Goal: Task Accomplishment & Management: Manage account settings

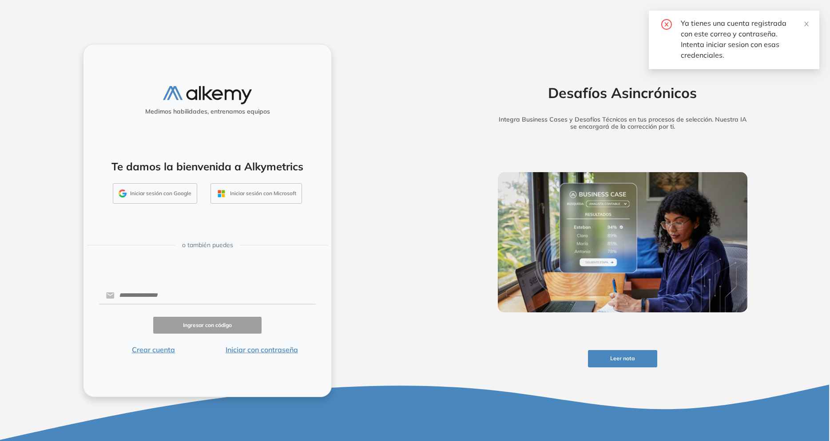
click at [173, 182] on div "Te damos la bienvenida a Alkymetrics Iniciar sesión con Google Iniciar sesión c…" at bounding box center [207, 179] width 232 height 58
click at [172, 190] on button "Iniciar sesión con Google" at bounding box center [155, 193] width 84 height 20
click at [186, 293] on input "text" at bounding box center [215, 295] width 201 height 17
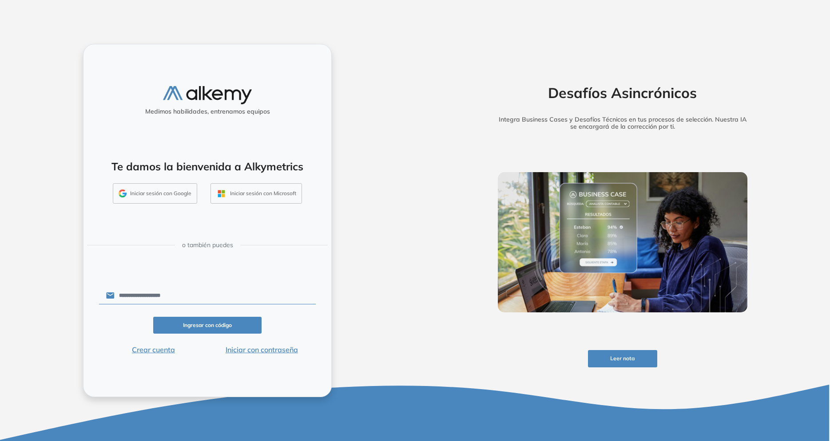
type input "**********"
click at [213, 324] on button "Ingresar con código" at bounding box center [207, 325] width 108 height 17
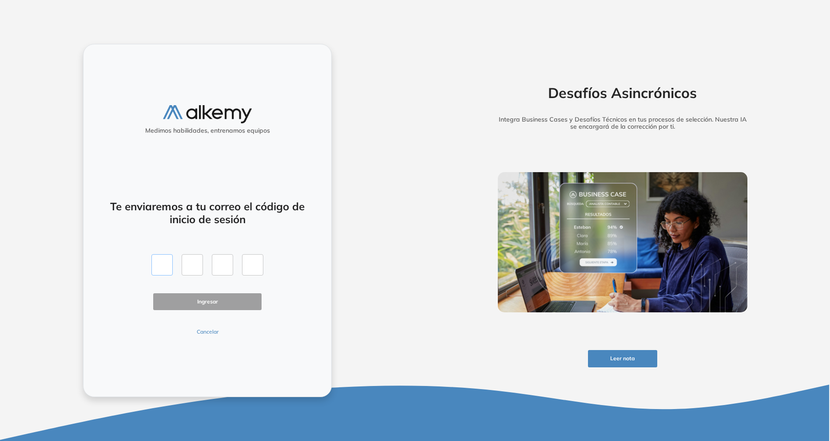
click at [169, 261] on input "text" at bounding box center [161, 264] width 21 height 21
paste input "*"
type input "*"
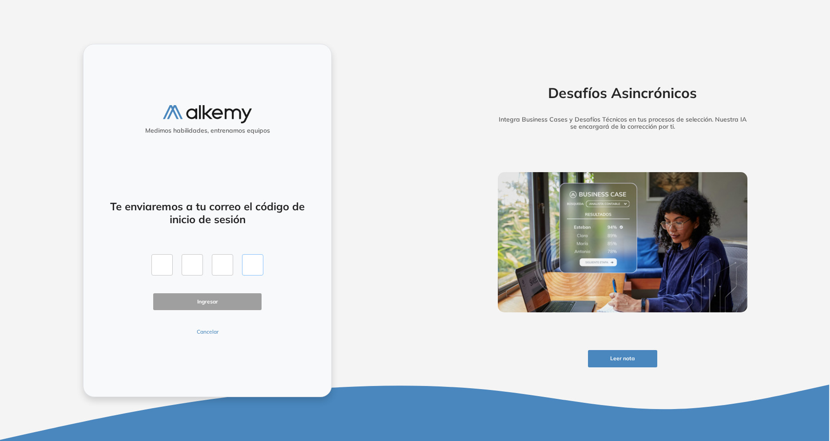
type input "*"
click at [242, 294] on button "Ingresar" at bounding box center [207, 301] width 108 height 17
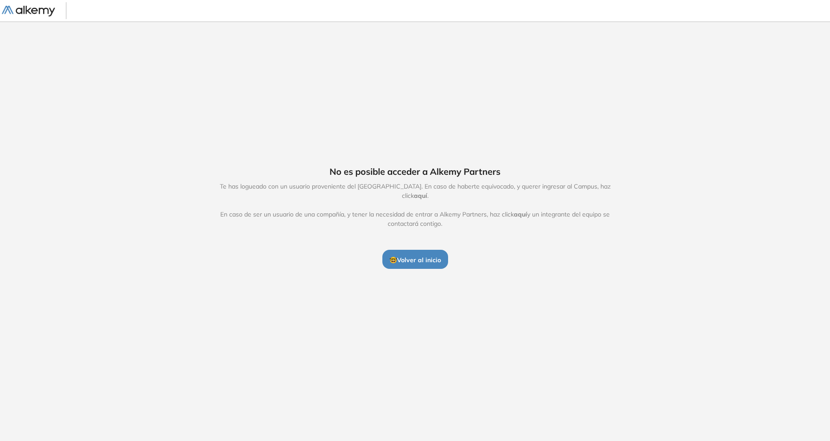
click at [427, 192] on span "aquí" at bounding box center [420, 196] width 13 height 8
